Goal: Task Accomplishment & Management: Use online tool/utility

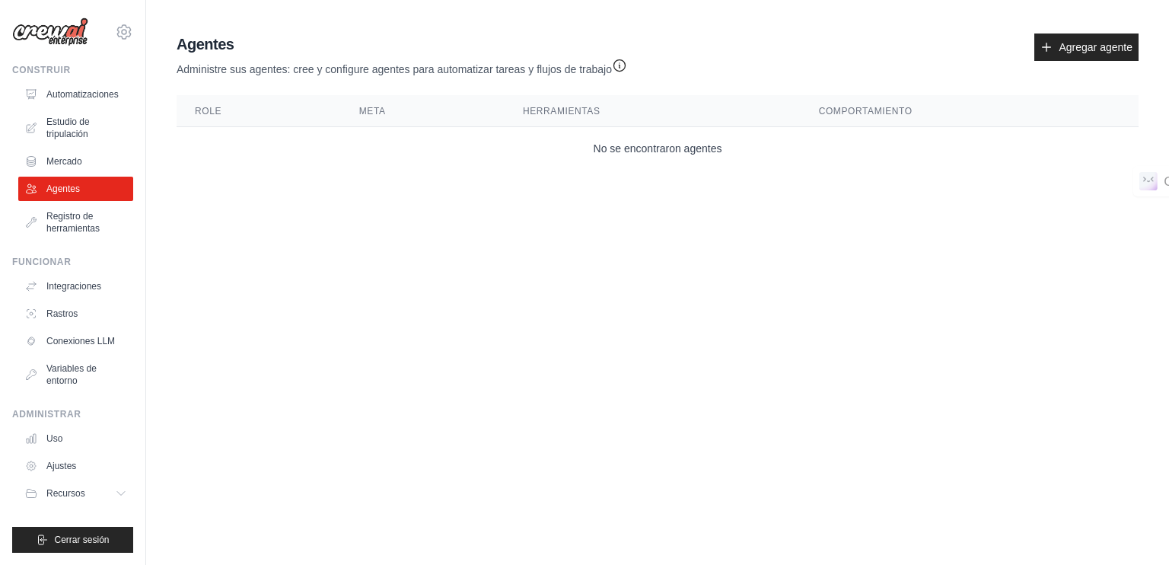
click at [665, 443] on body "[EMAIL_ADDRESS][DOMAIN_NAME] Ajustes Construir Automatizaciones Estudio de trip…" at bounding box center [584, 282] width 1169 height 565
click at [765, 313] on body "[EMAIL_ADDRESS][DOMAIN_NAME] Ajustes Construir Automatizaciones Estudio de trip…" at bounding box center [584, 282] width 1169 height 565
click at [711, 234] on body "[EMAIL_ADDRESS][DOMAIN_NAME] Ajustes Construir Automatizaciones Estudio de trip…" at bounding box center [584, 282] width 1169 height 565
click at [636, 152] on font "No se encontraron agentes" at bounding box center [657, 148] width 129 height 12
drag, startPoint x: 854, startPoint y: 118, endPoint x: 879, endPoint y: 113, distance: 24.8
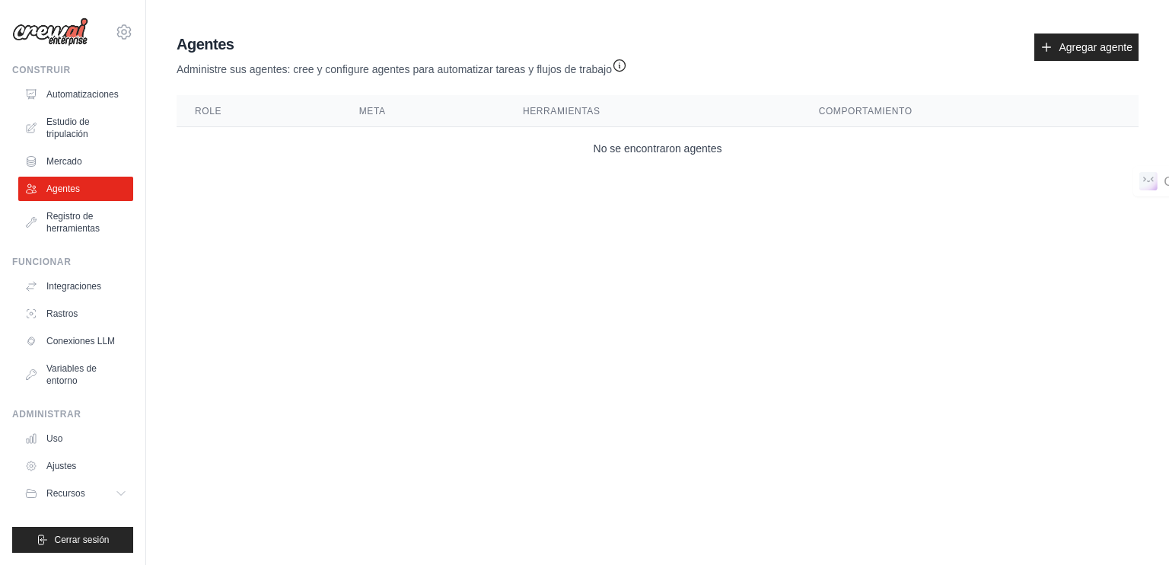
click at [855, 118] on th "Comportamiento" at bounding box center [969, 111] width 338 height 32
click at [1090, 42] on font "Agregar agente" at bounding box center [1095, 47] width 74 height 12
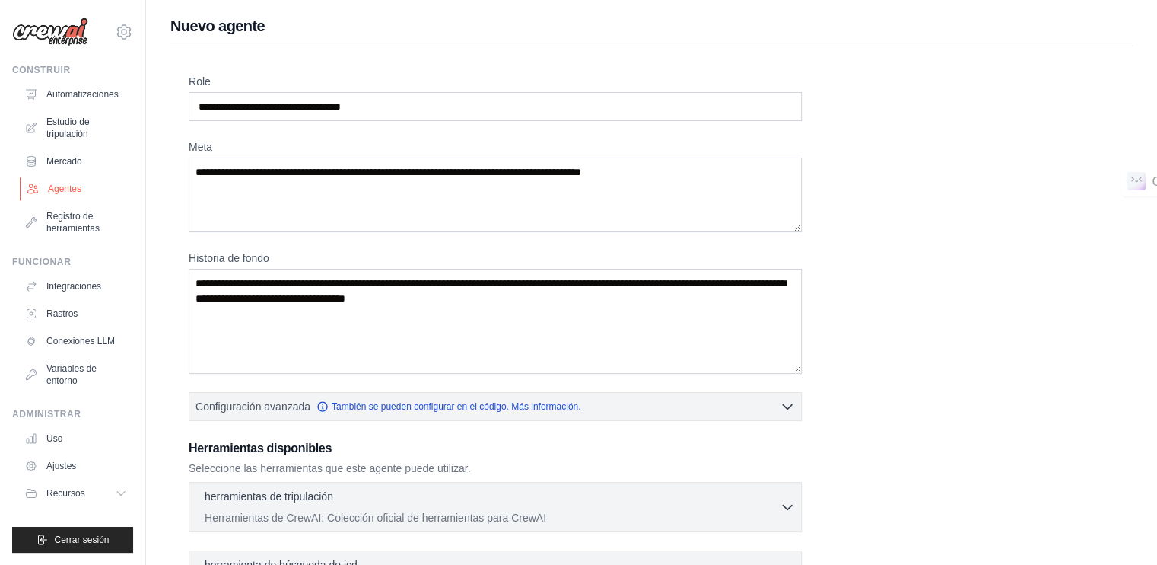
click at [68, 189] on font "Agentes" at bounding box center [64, 188] width 33 height 11
